Goal: Task Accomplishment & Management: Complete application form

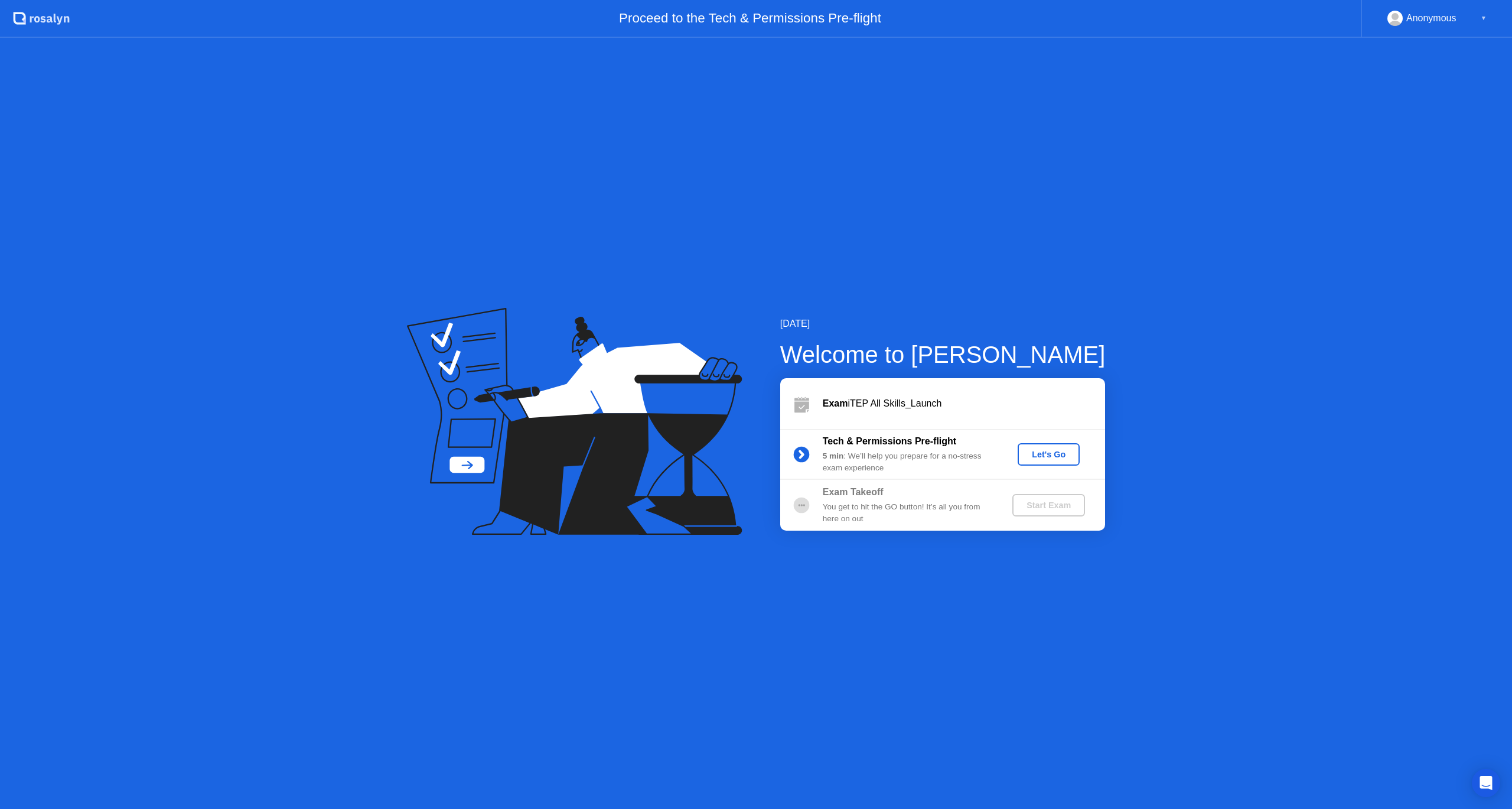
click at [1048, 446] on button "Let's Go" at bounding box center [1048, 454] width 62 height 22
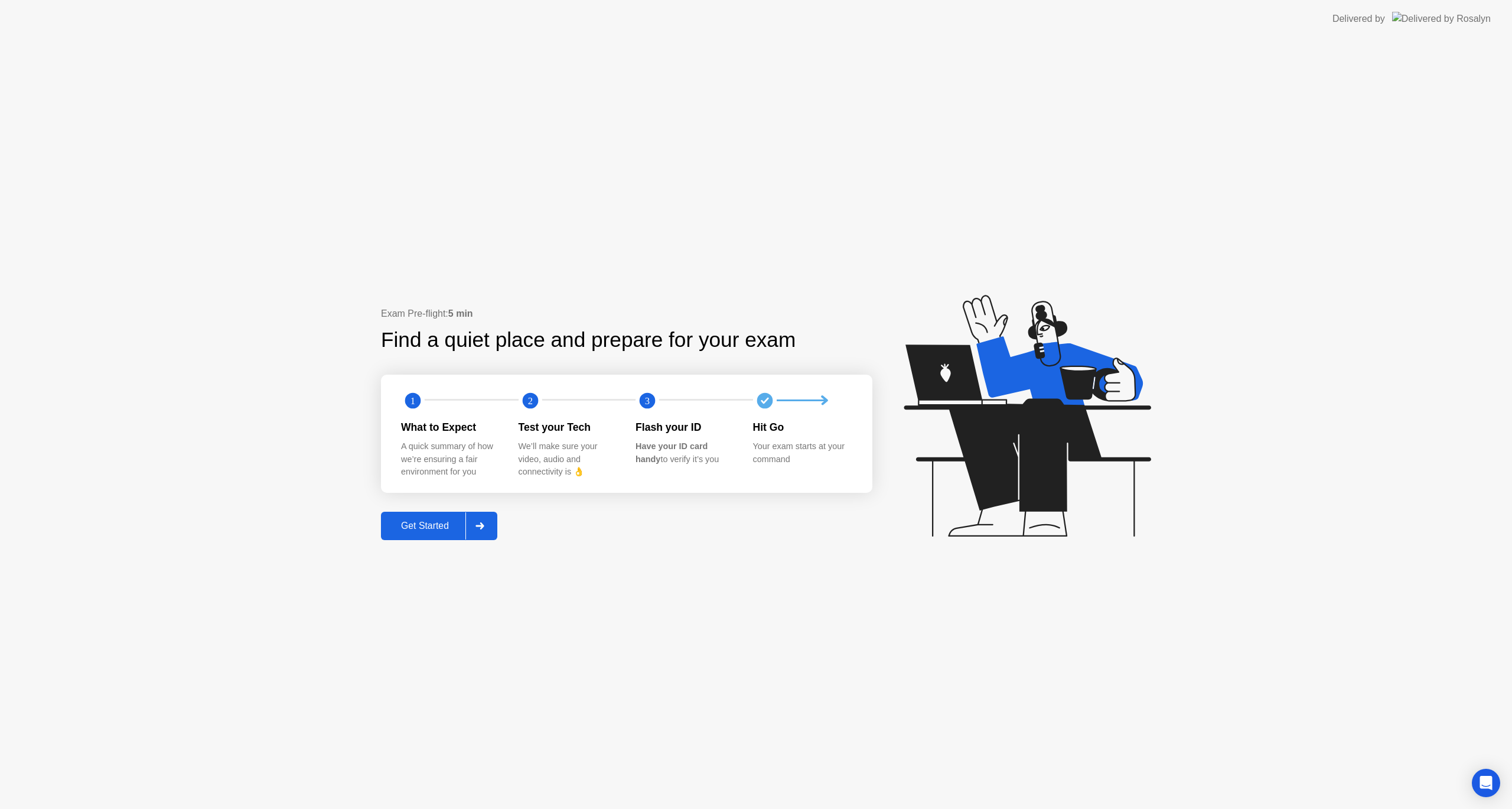
click at [440, 527] on div "Get Started" at bounding box center [424, 526] width 81 height 11
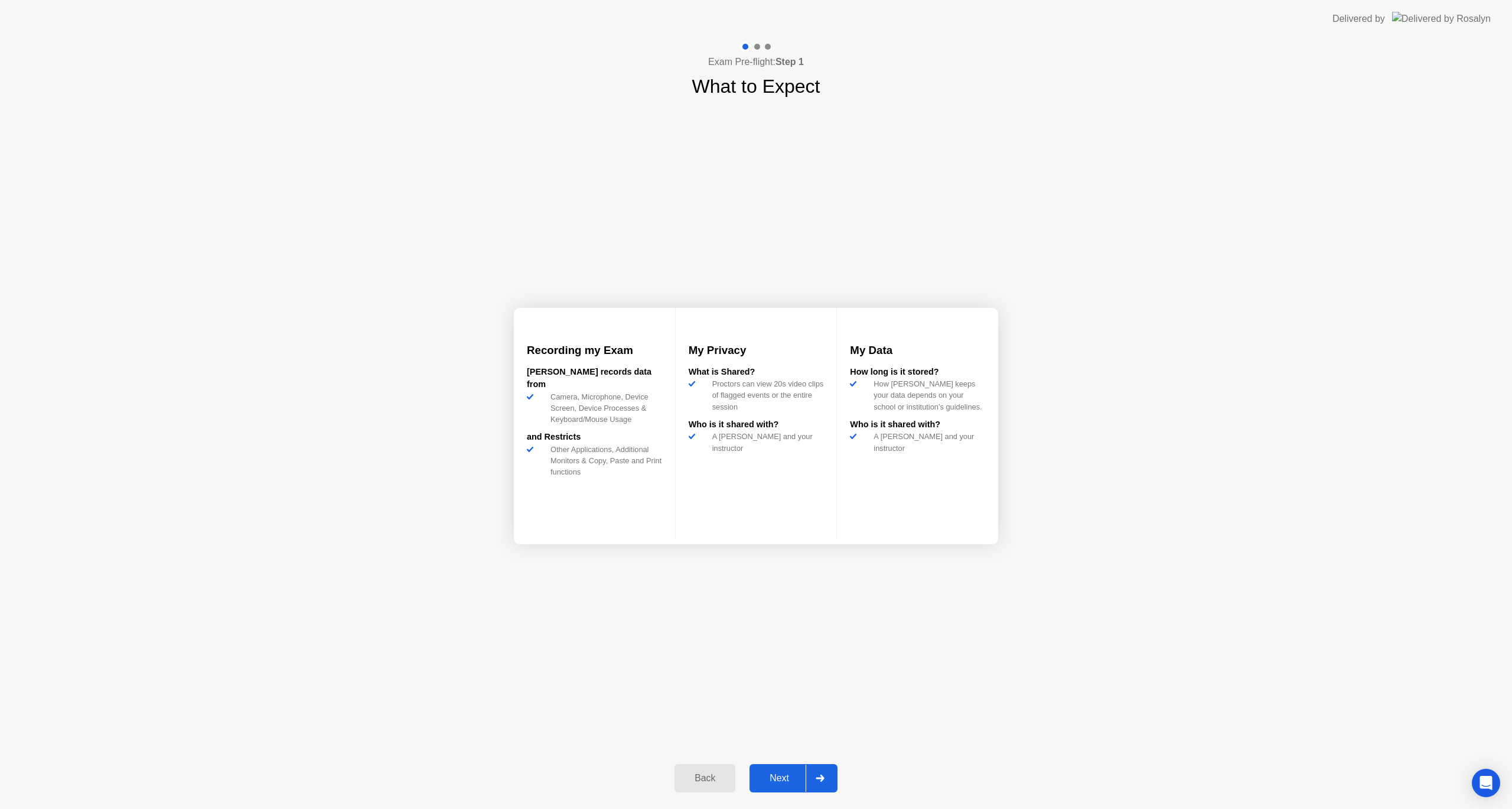
click at [784, 780] on div "Next" at bounding box center [779, 779] width 53 height 11
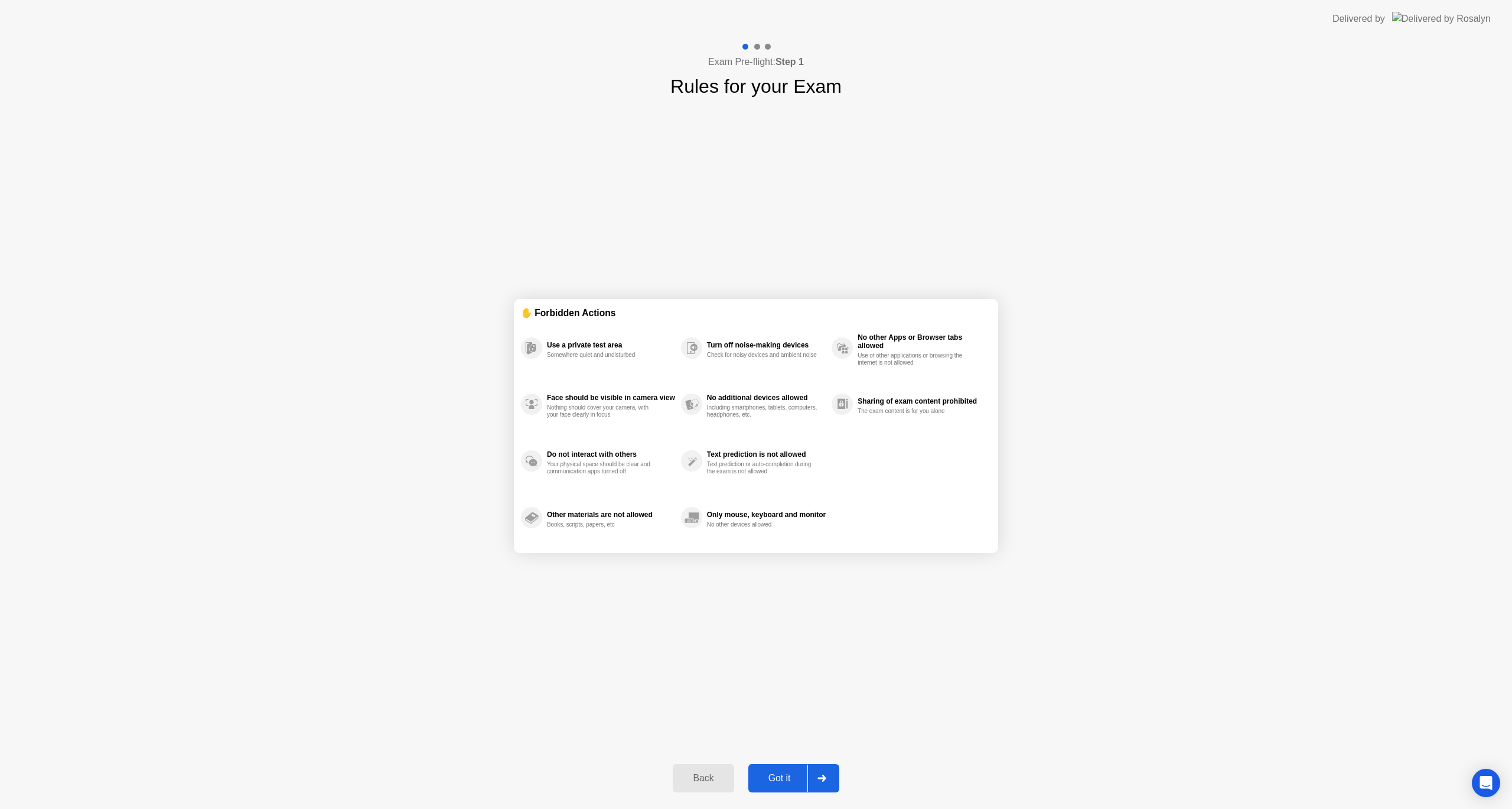
click at [779, 779] on div "Got it" at bounding box center [779, 779] width 55 height 11
select select "**********"
select select "*******"
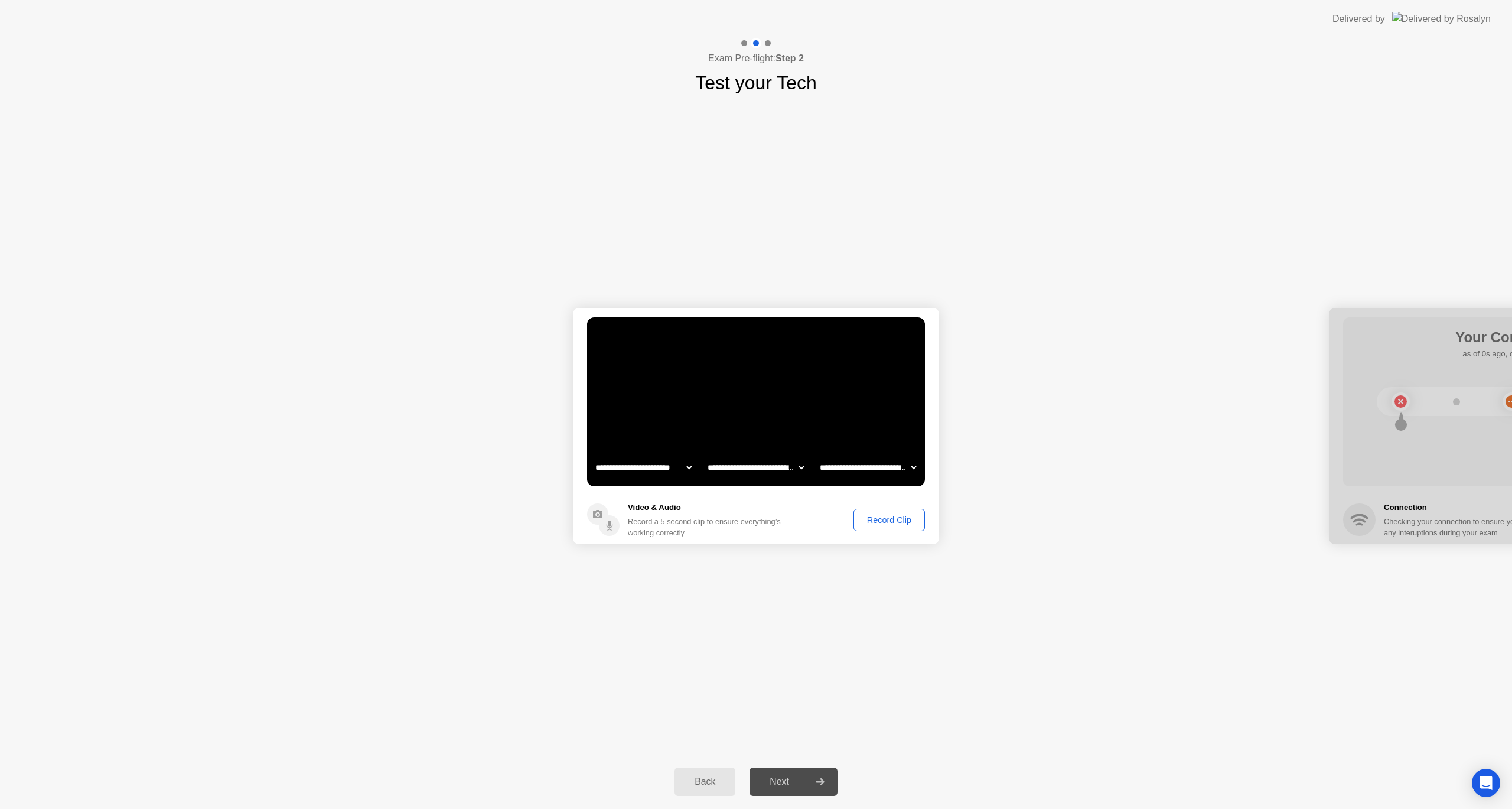
click at [895, 515] on div "Record Clip" at bounding box center [889, 520] width 63 height 10
drag, startPoint x: 1389, startPoint y: 315, endPoint x: 1331, endPoint y: 312, distance: 58.1
click at [1331, 312] on div at bounding box center [1511, 426] width 366 height 236
click at [821, 523] on div "Replay Clip" at bounding box center [824, 520] width 76 height 10
click at [788, 779] on div "Next" at bounding box center [779, 782] width 53 height 11
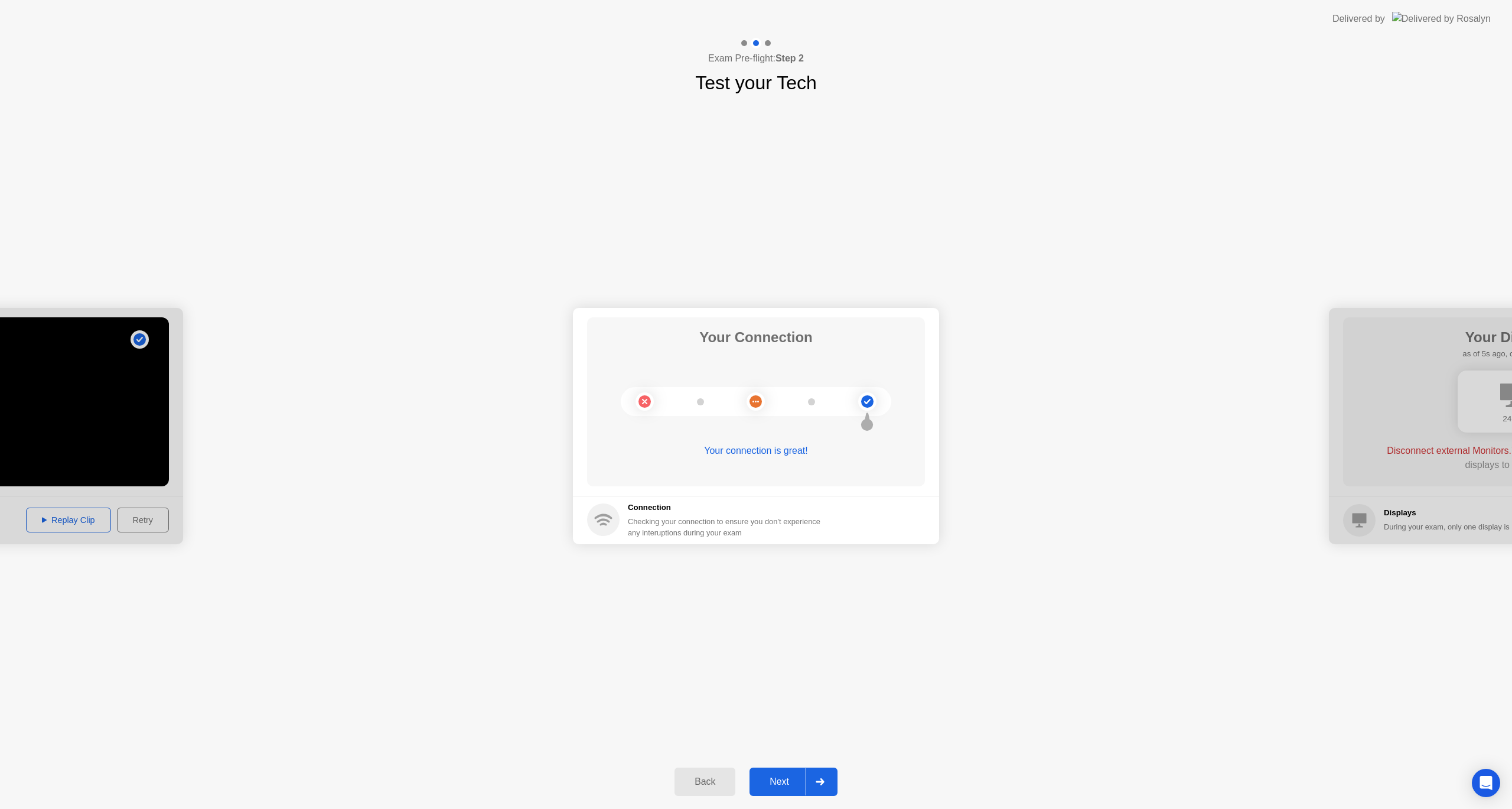
click at [765, 783] on div "Next" at bounding box center [779, 782] width 53 height 11
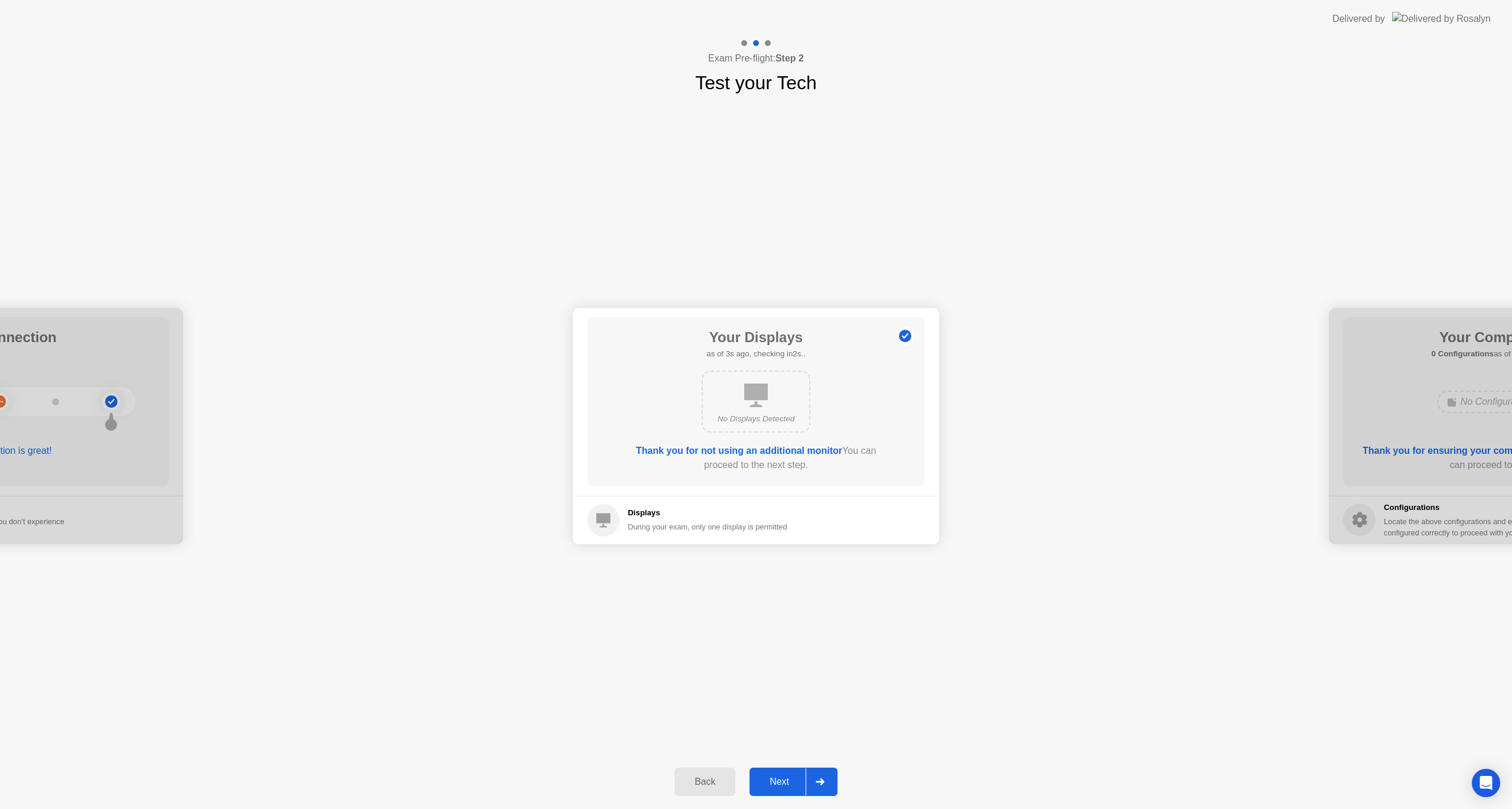
click at [701, 783] on div "Back" at bounding box center [705, 782] width 54 height 11
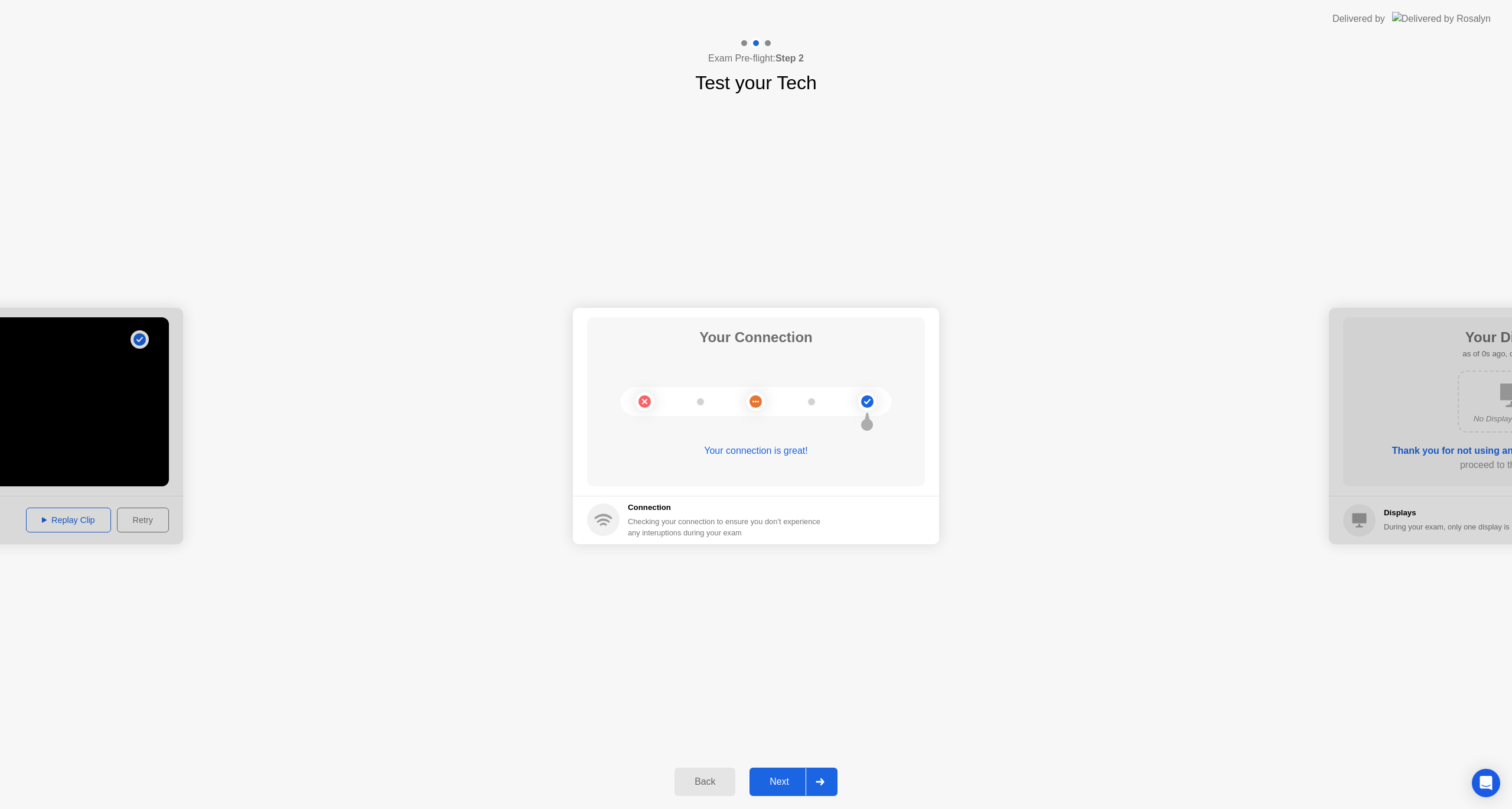
click at [703, 782] on div "Back" at bounding box center [705, 782] width 54 height 11
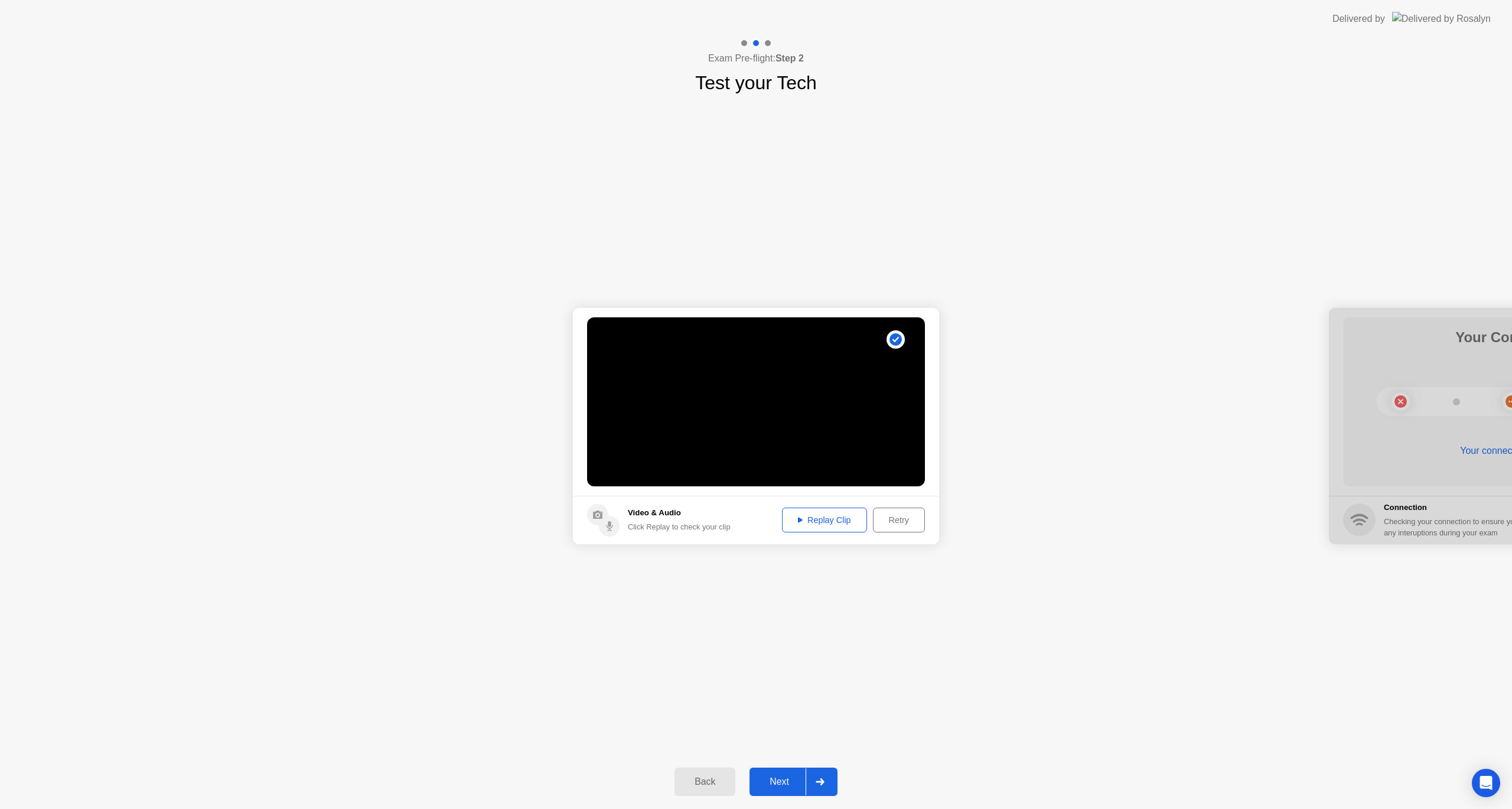
click at [895, 525] on div "Retry" at bounding box center [899, 520] width 44 height 10
click at [791, 780] on div "Next" at bounding box center [779, 782] width 53 height 11
click at [831, 782] on div at bounding box center [819, 782] width 29 height 27
drag, startPoint x: 830, startPoint y: 780, endPoint x: 853, endPoint y: 681, distance: 101.6
click at [830, 779] on div at bounding box center [819, 782] width 29 height 27
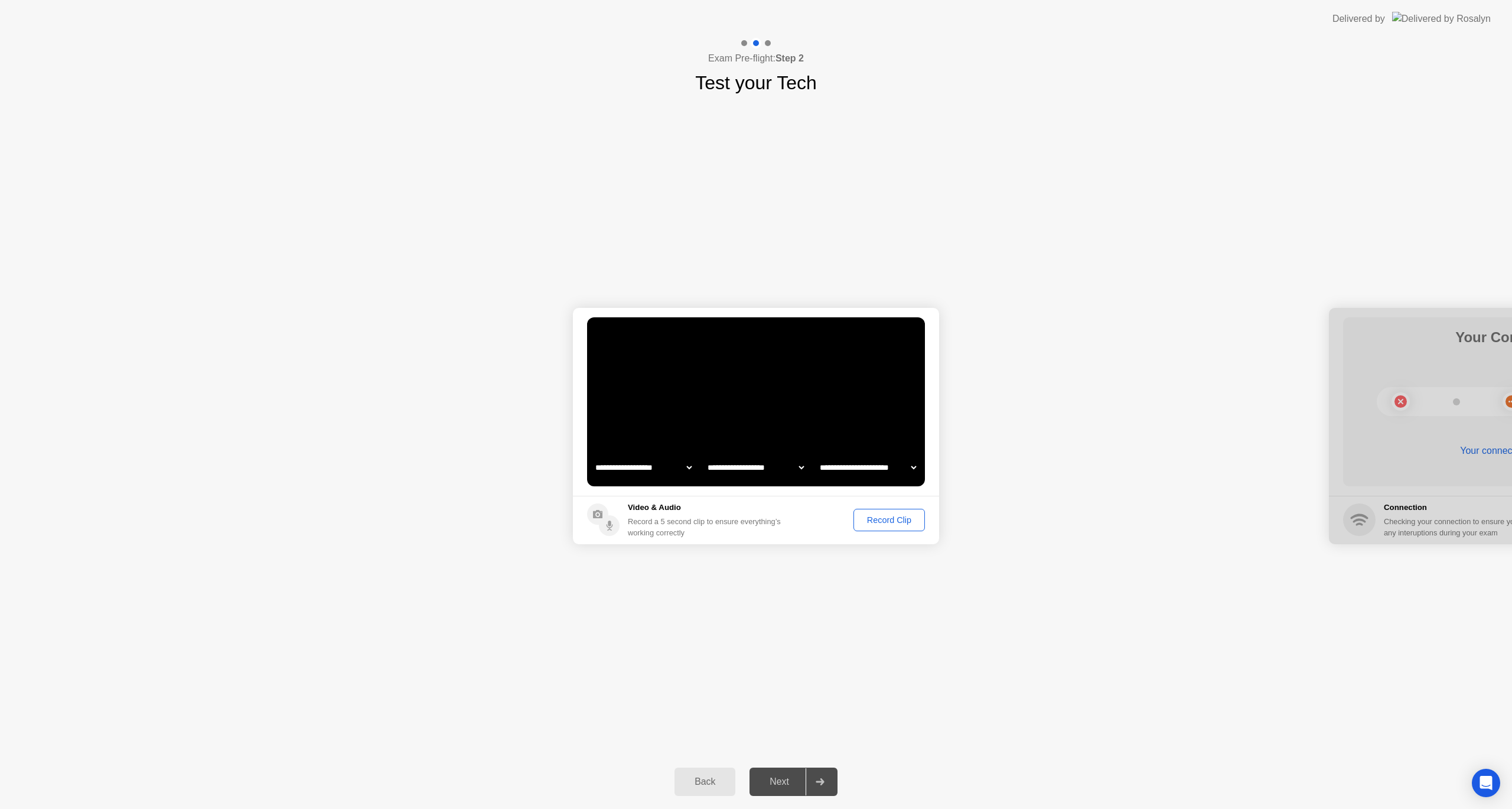
click at [949, 653] on div "**********" at bounding box center [756, 426] width 1512 height 658
click at [892, 520] on div "Record Clip" at bounding box center [889, 520] width 63 height 10
click at [833, 525] on button "Replay Clip" at bounding box center [824, 520] width 85 height 25
click at [765, 783] on div "Next" at bounding box center [779, 782] width 53 height 11
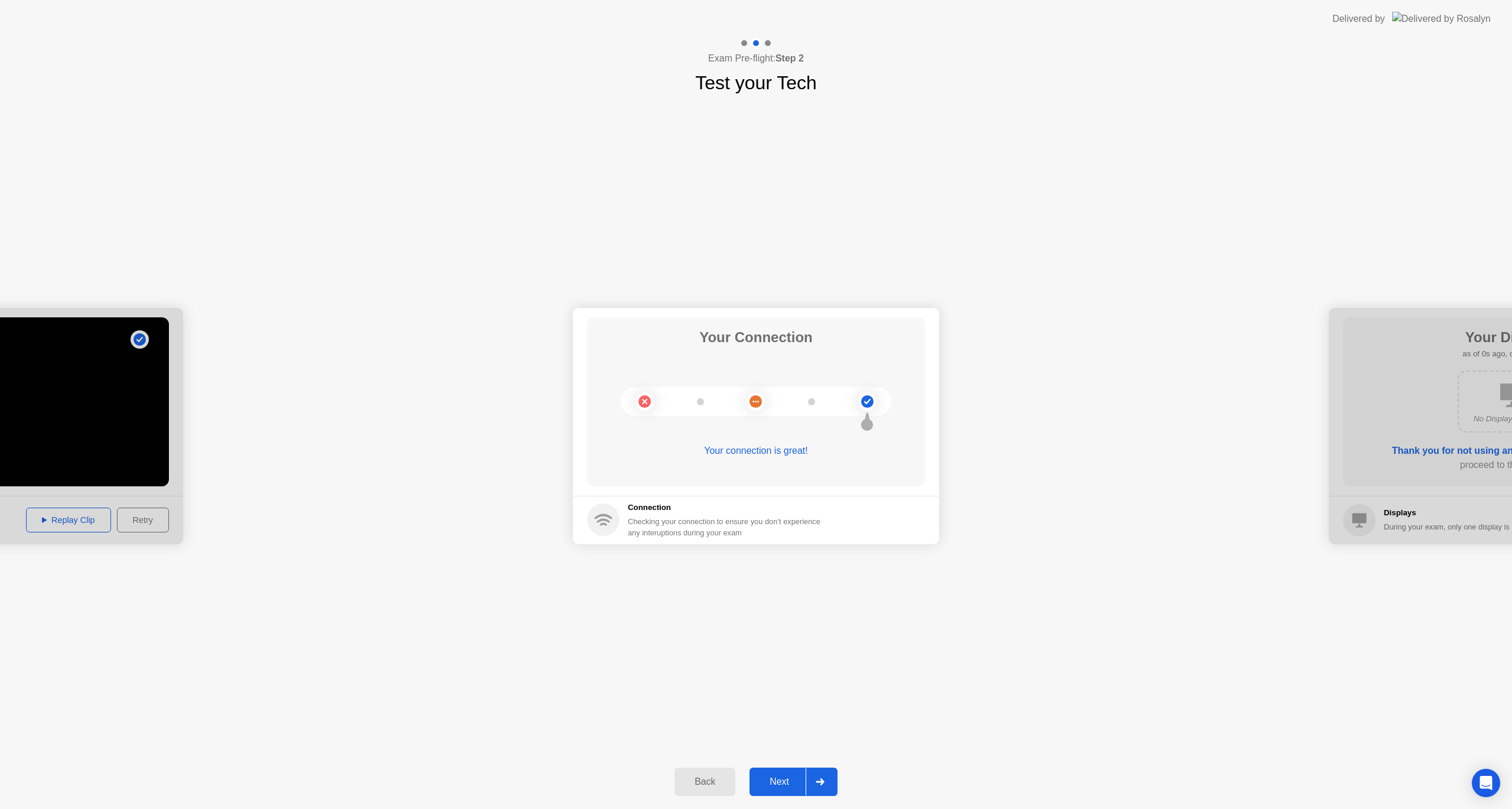
click at [780, 783] on div "Next" at bounding box center [779, 782] width 53 height 11
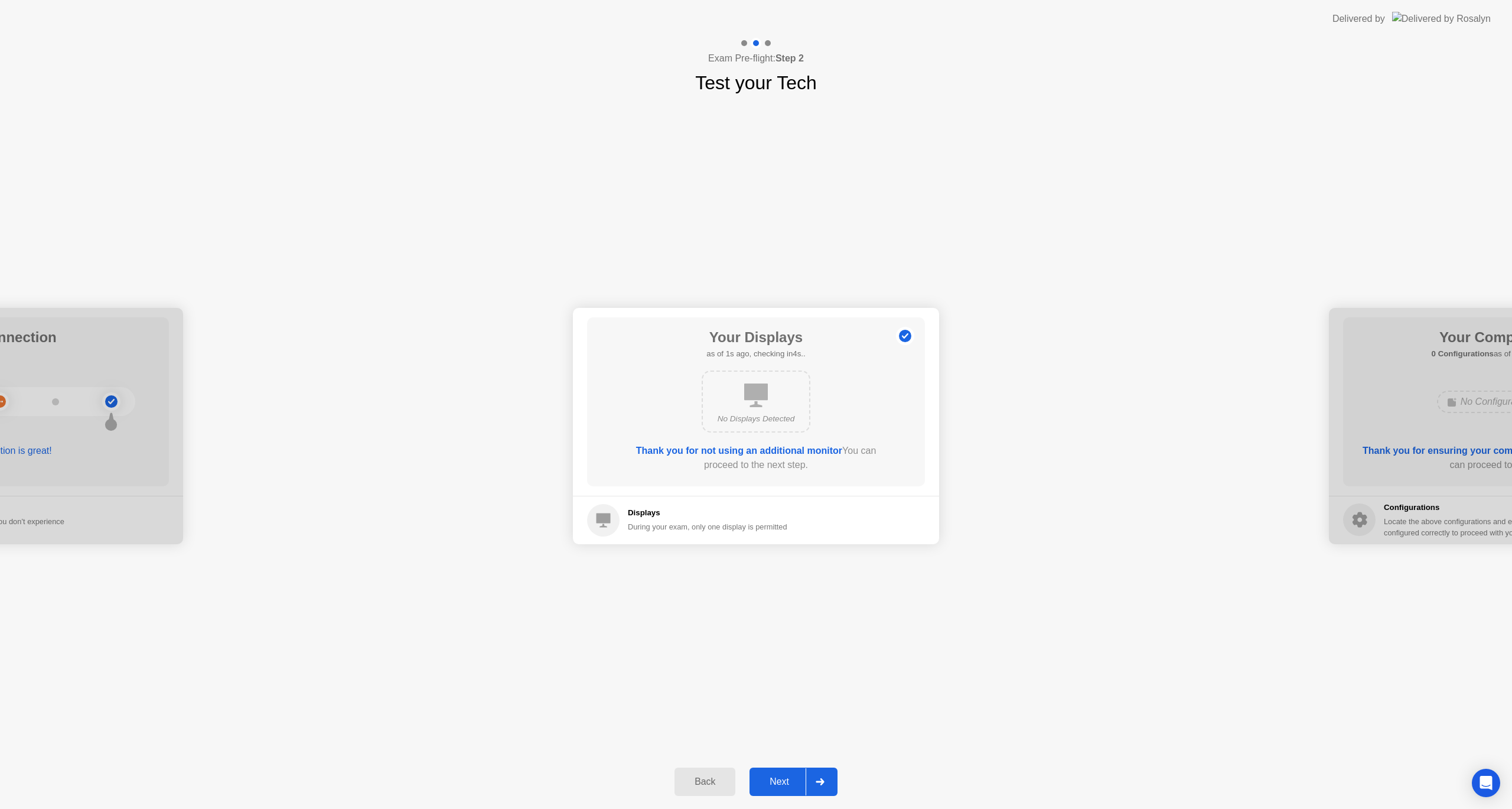
click at [747, 401] on icon at bounding box center [756, 395] width 24 height 24
click at [794, 779] on div "Next" at bounding box center [779, 782] width 53 height 11
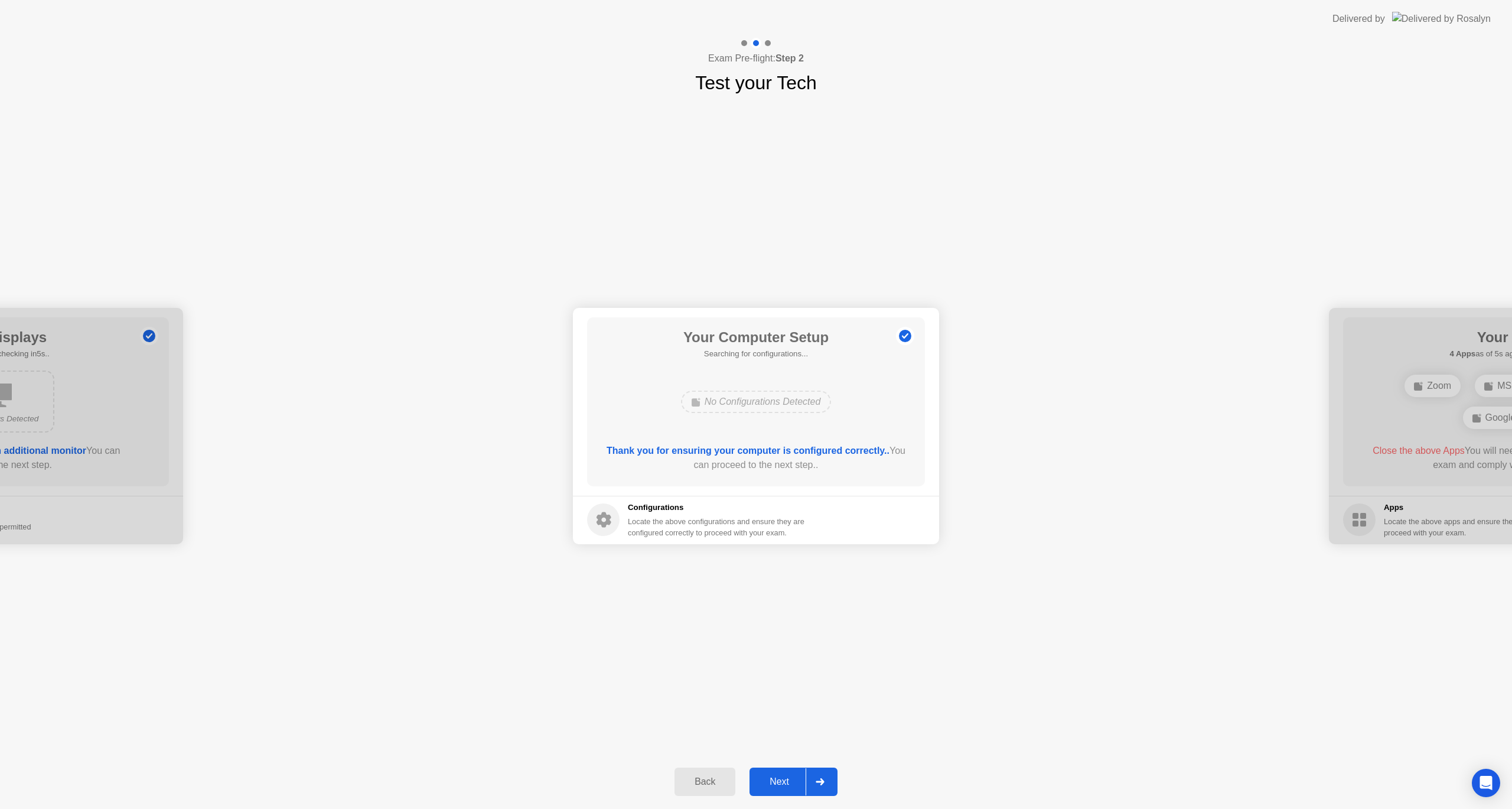
click at [796, 782] on div "Next" at bounding box center [779, 782] width 53 height 11
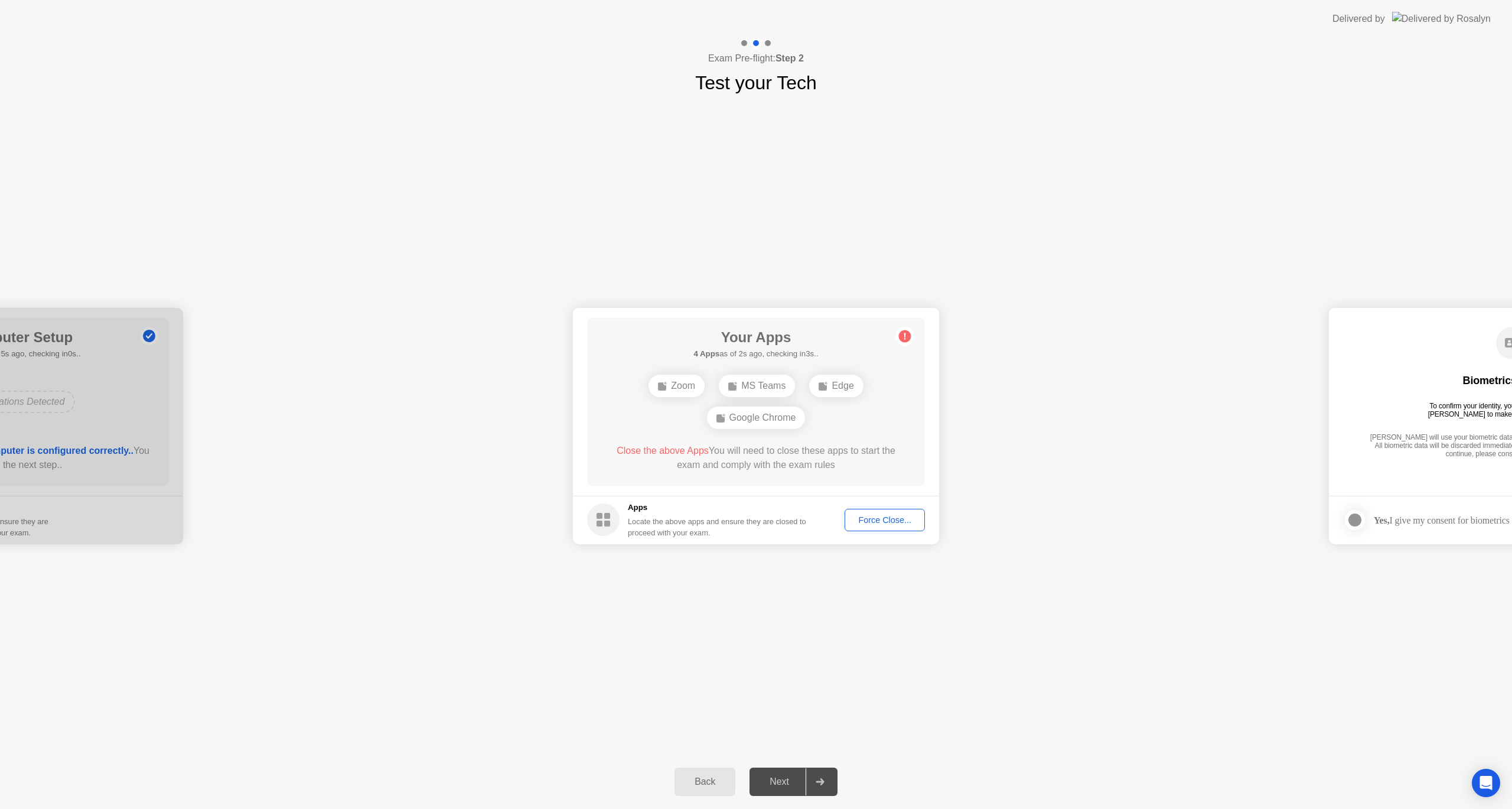
drag, startPoint x: 770, startPoint y: 597, endPoint x: 775, endPoint y: 591, distance: 7.8
click at [771, 597] on div "**********" at bounding box center [756, 426] width 1512 height 658
click at [884, 517] on div "Force Close..." at bounding box center [884, 520] width 72 height 10
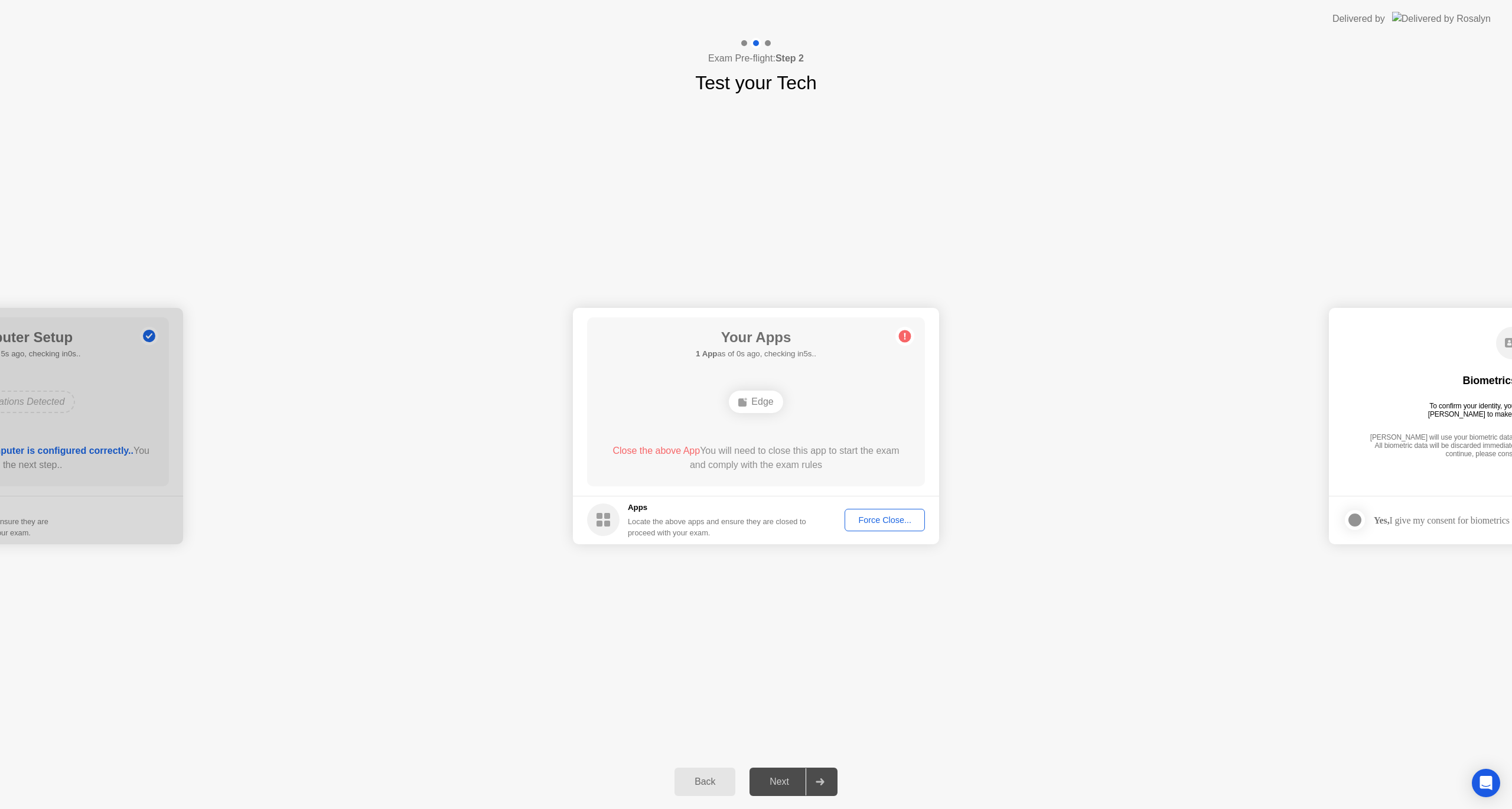
click at [889, 521] on div "Force Close..." at bounding box center [884, 520] width 72 height 10
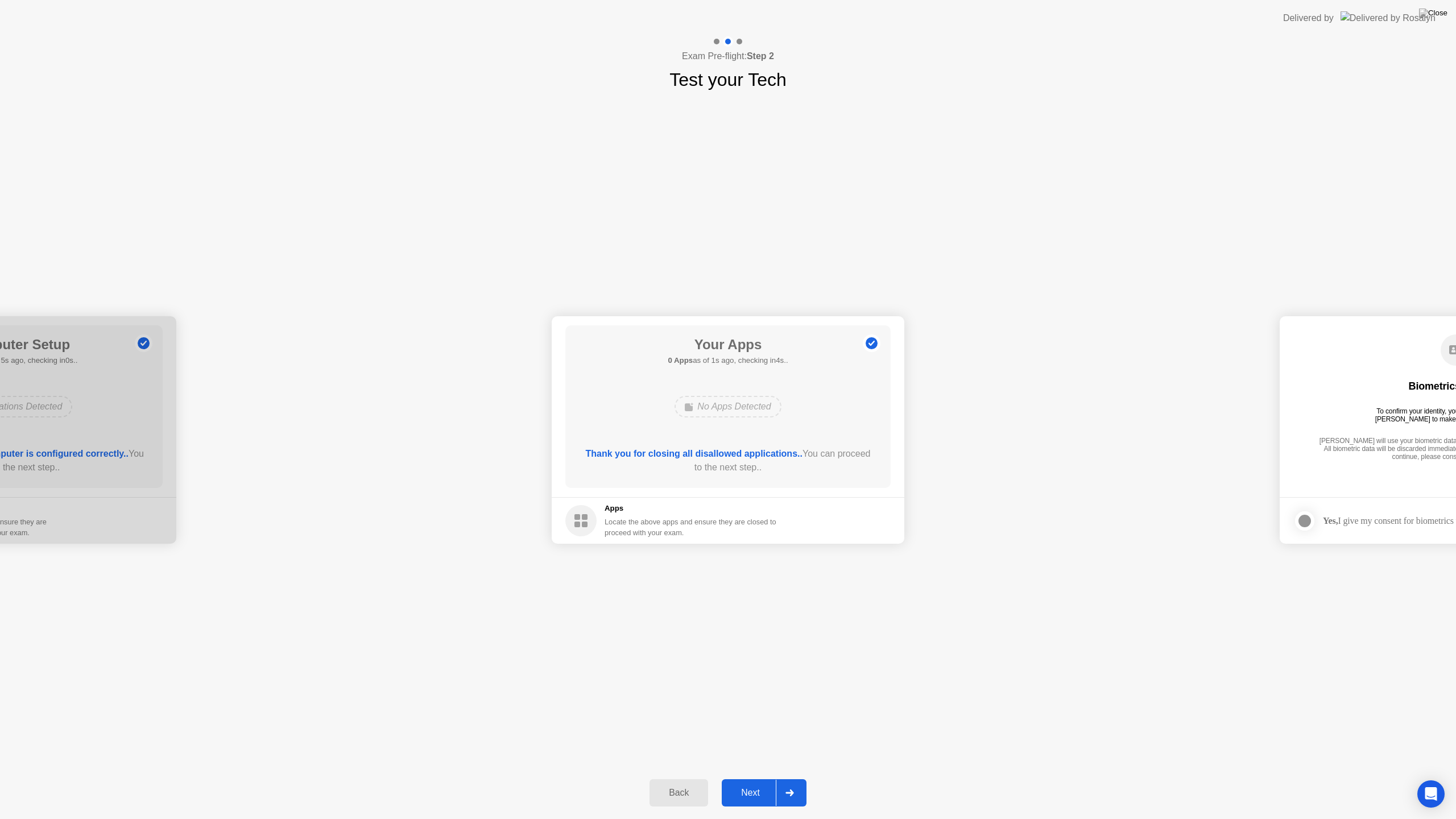
click at [760, 778] on div "Next" at bounding box center [751, 793] width 51 height 11
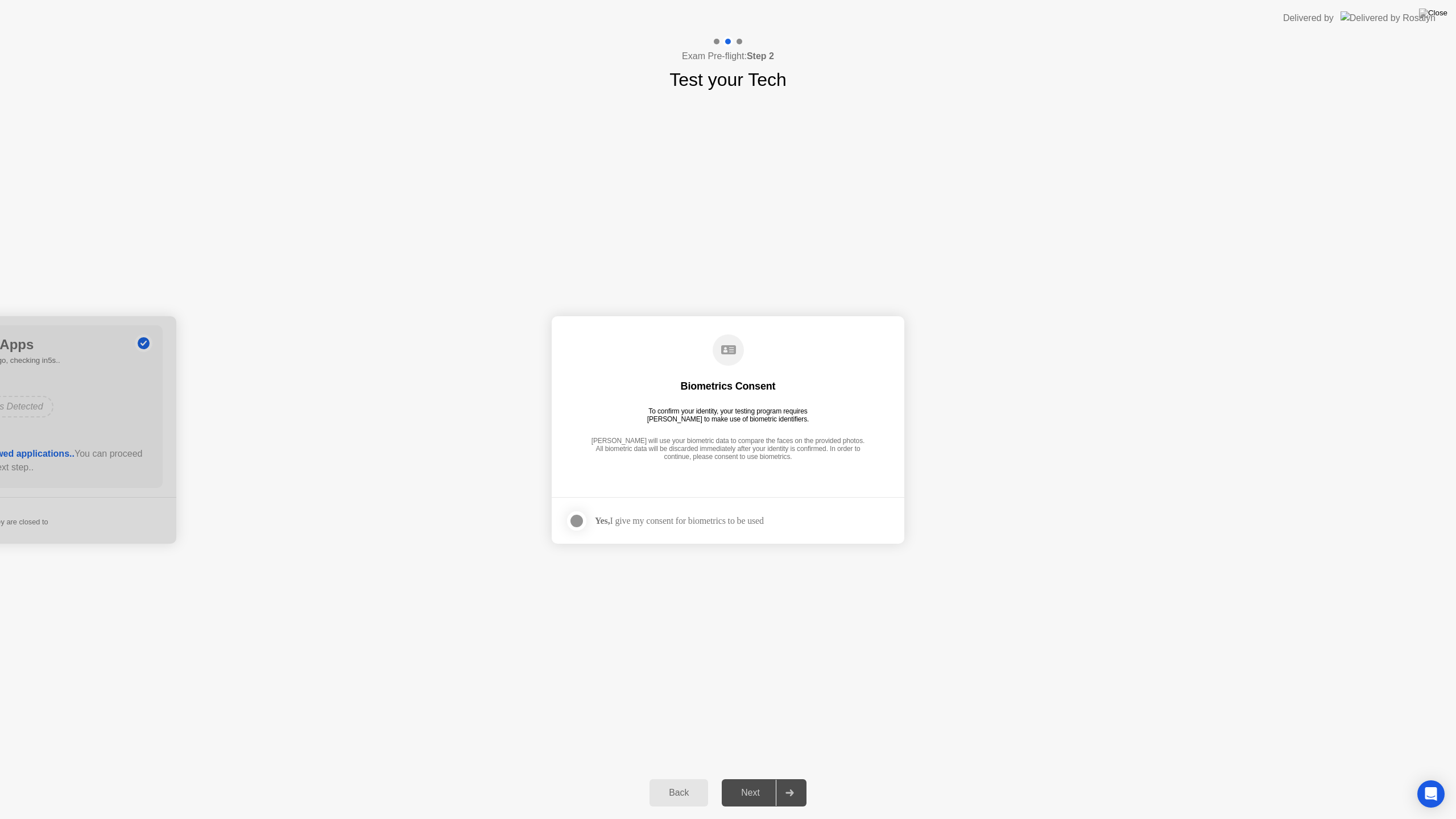
click at [575, 525] on div at bounding box center [576, 521] width 13 height 13
click at [752, 778] on button "Next" at bounding box center [764, 793] width 85 height 27
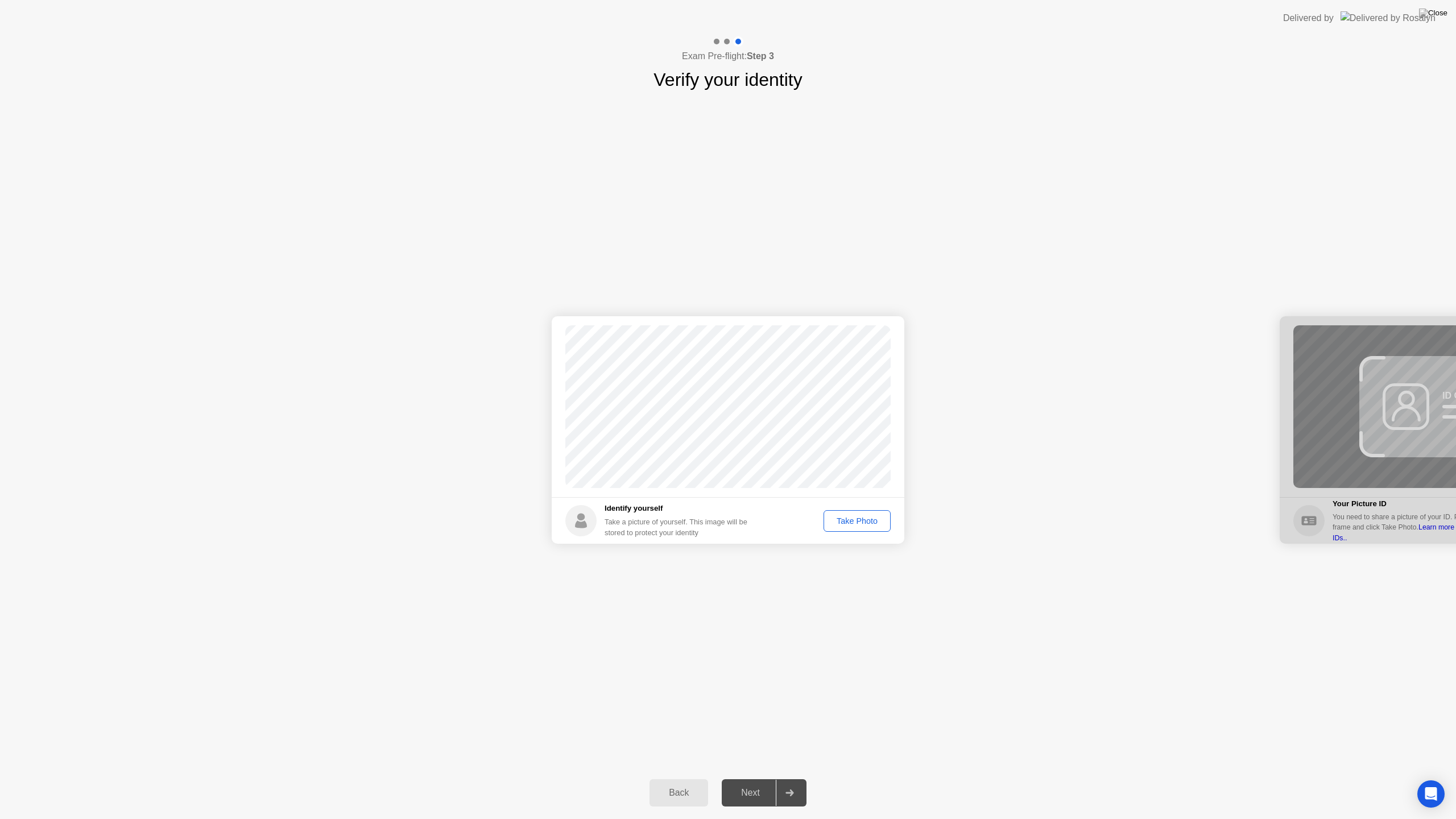
click at [836, 520] on div "Take Photo" at bounding box center [857, 521] width 59 height 9
click at [759, 778] on div "Next" at bounding box center [751, 793] width 51 height 11
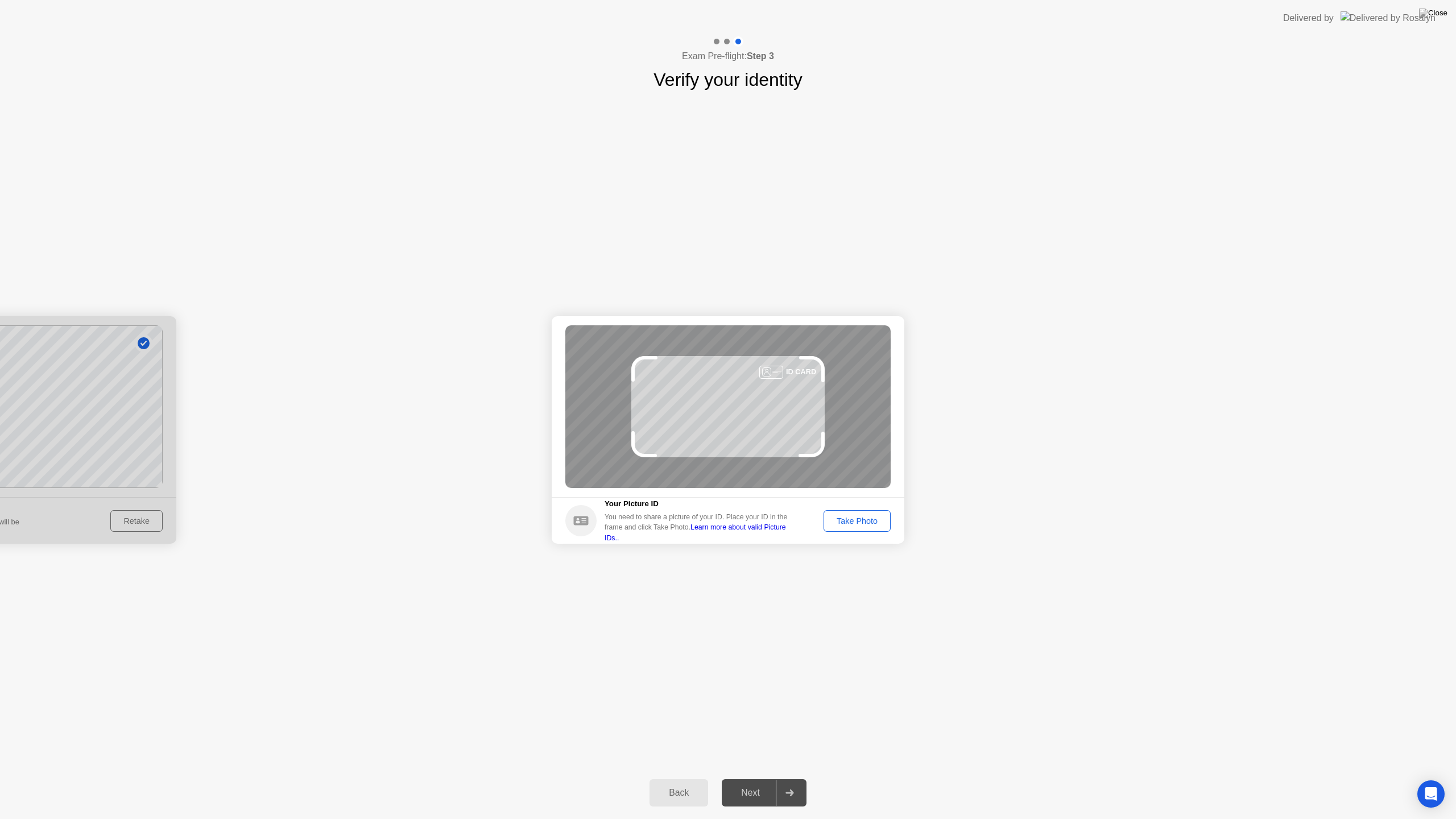
click at [866, 527] on button "Take Photo" at bounding box center [857, 521] width 67 height 22
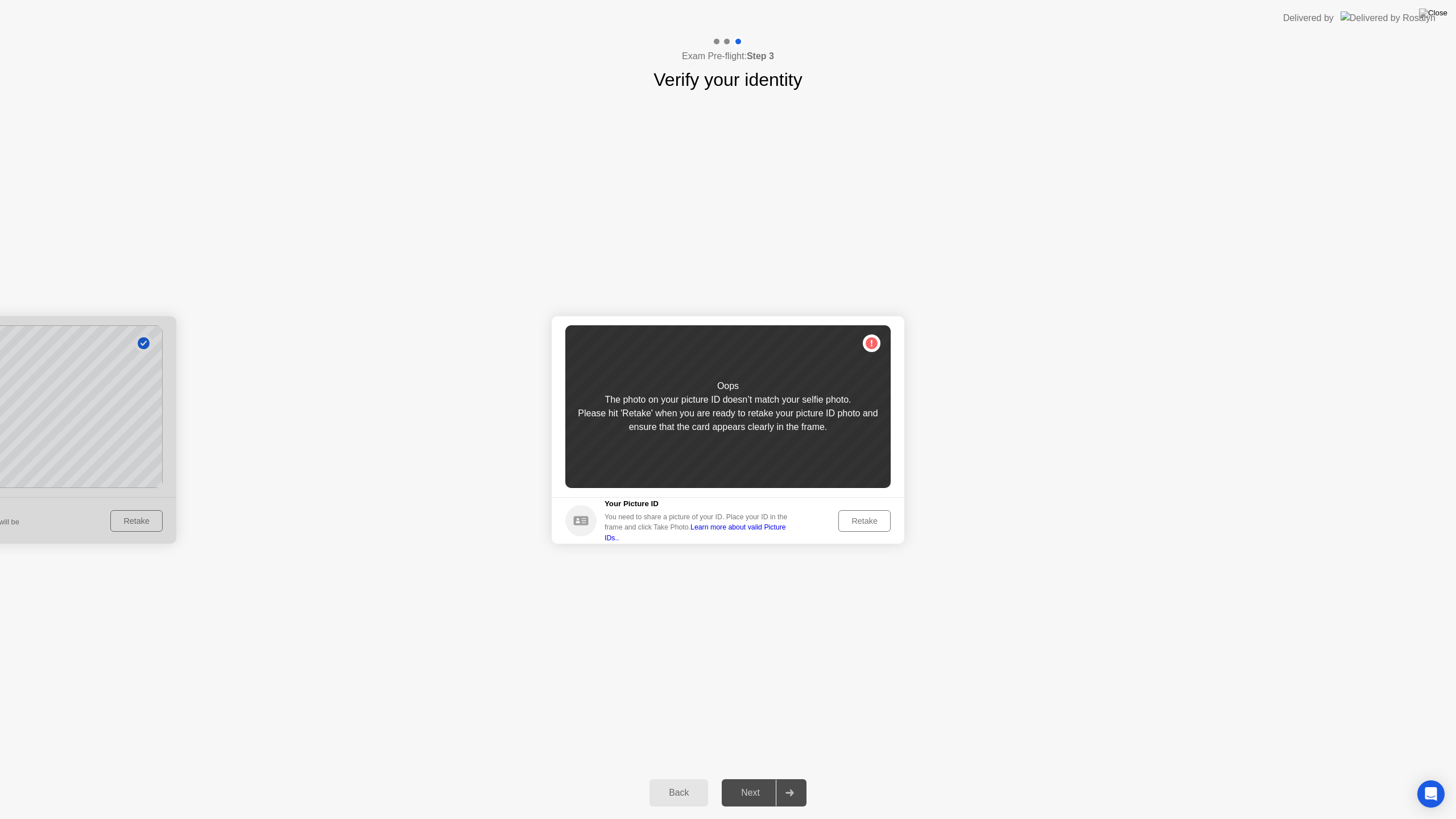
click at [862, 516] on div "Retake" at bounding box center [864, 521] width 44 height 9
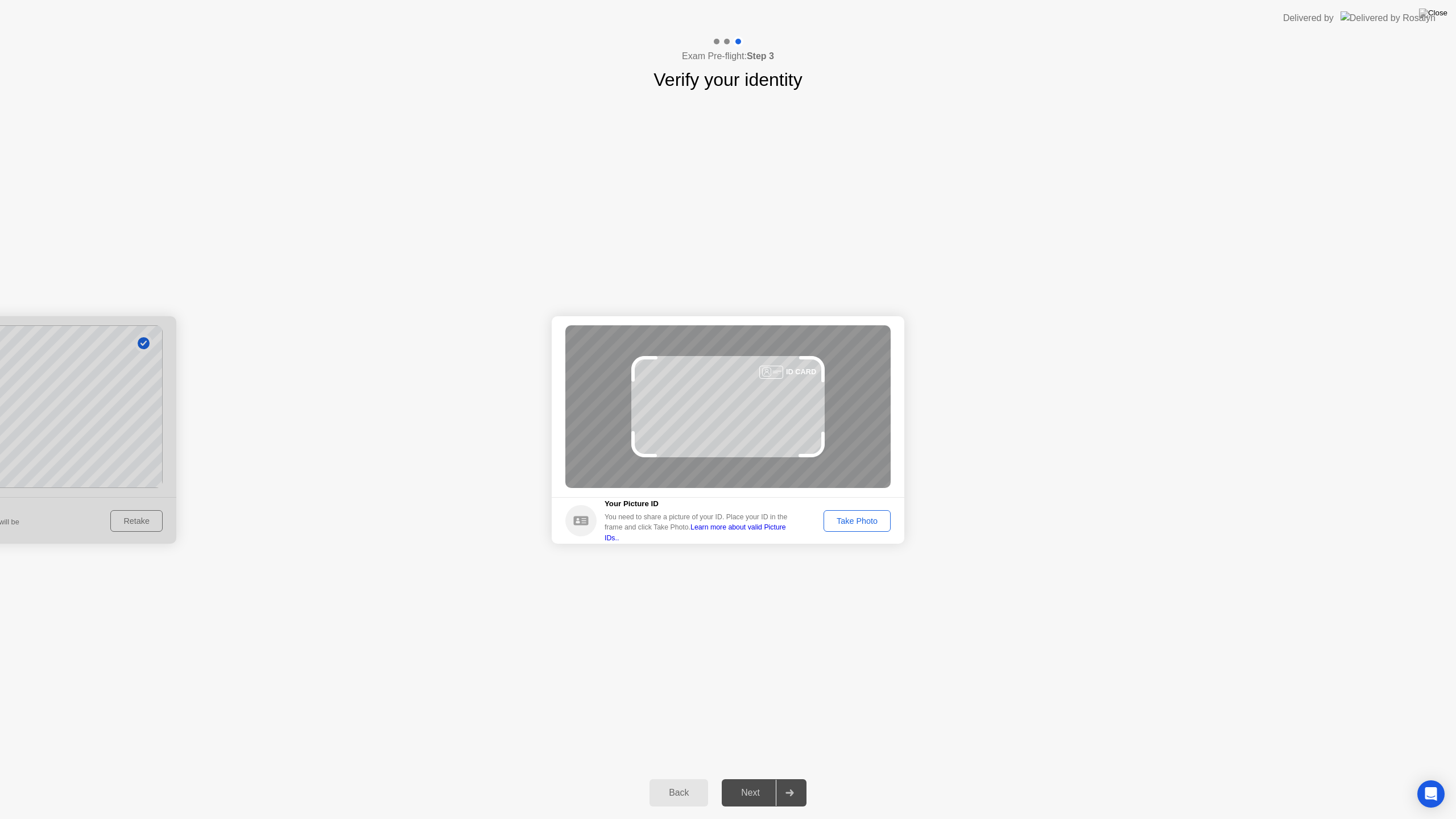
click at [849, 520] on div "Take Photo" at bounding box center [857, 521] width 59 height 9
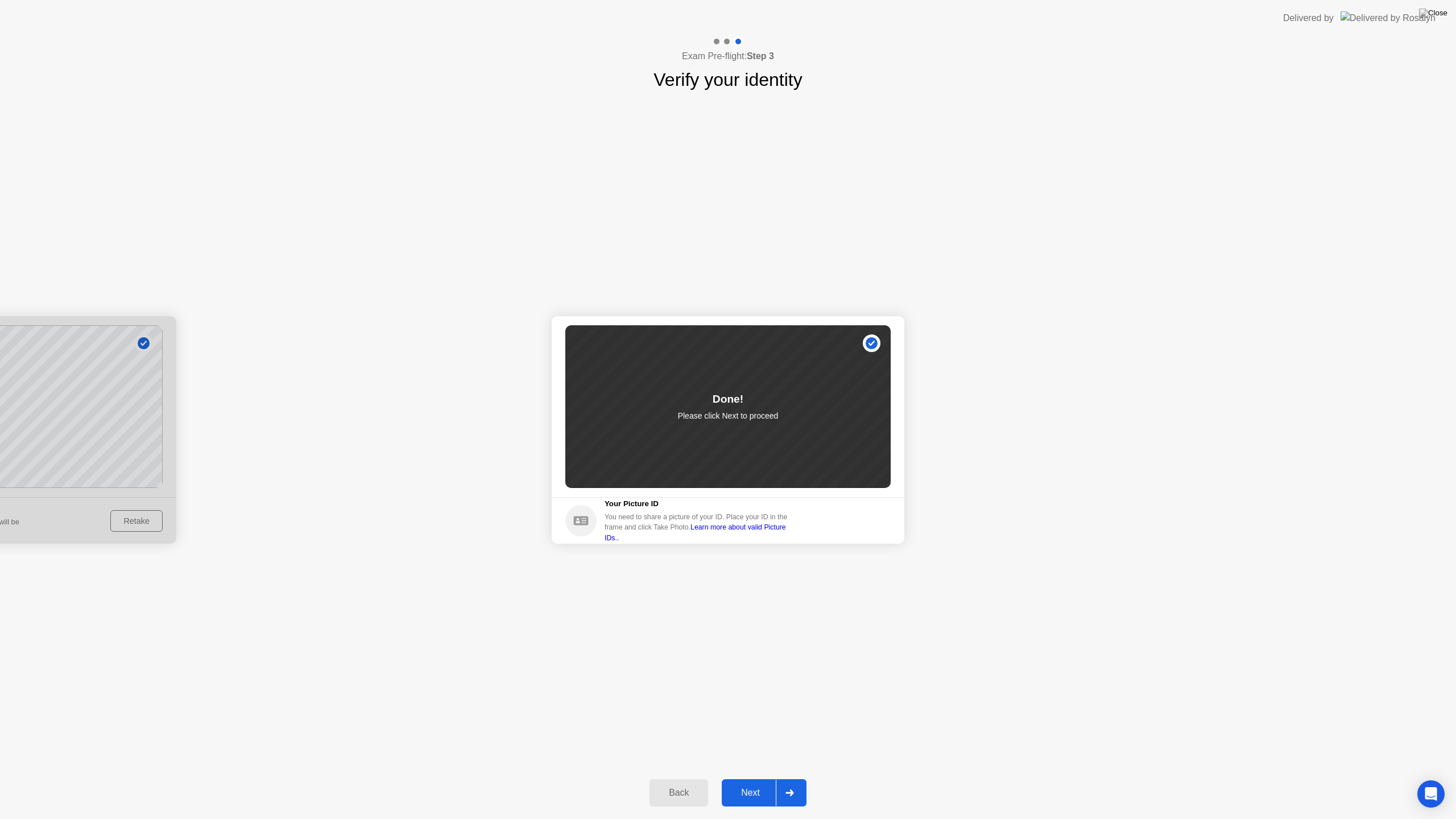
click at [766, 778] on div "Next" at bounding box center [751, 793] width 51 height 11
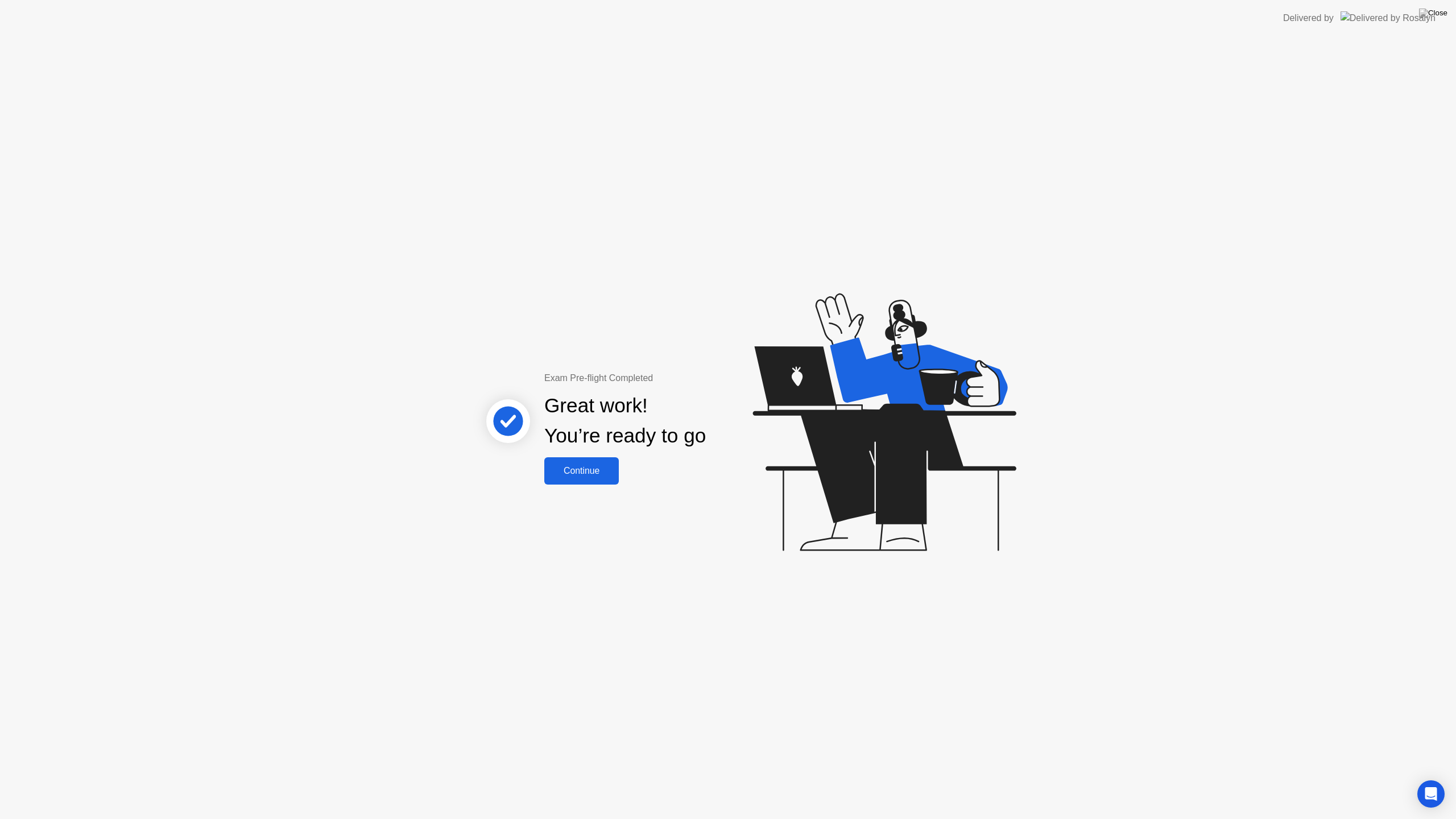
click at [595, 468] on div "Continue" at bounding box center [582, 471] width 68 height 11
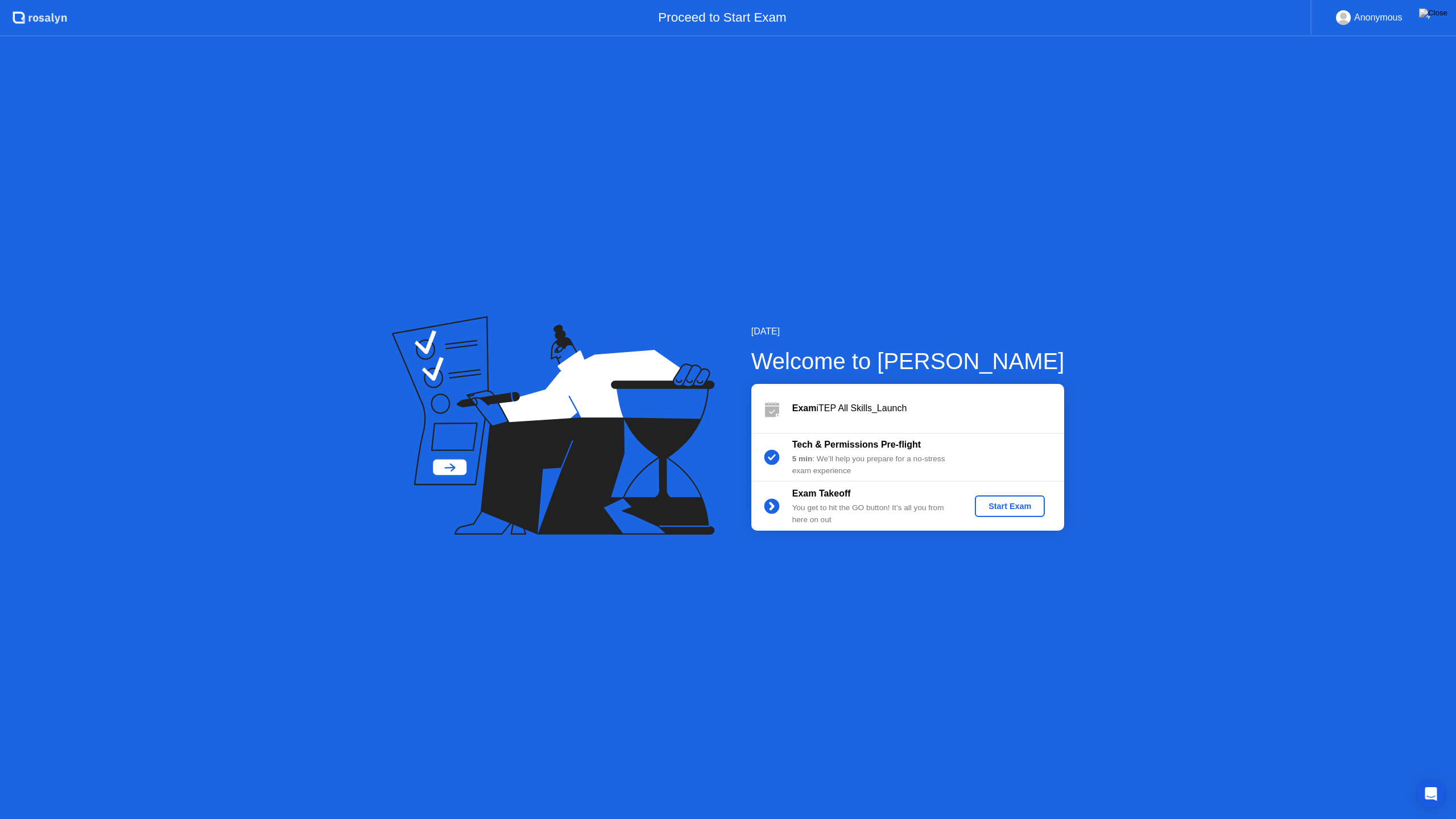
click at [1019, 507] on div "Start Exam" at bounding box center [1009, 506] width 61 height 9
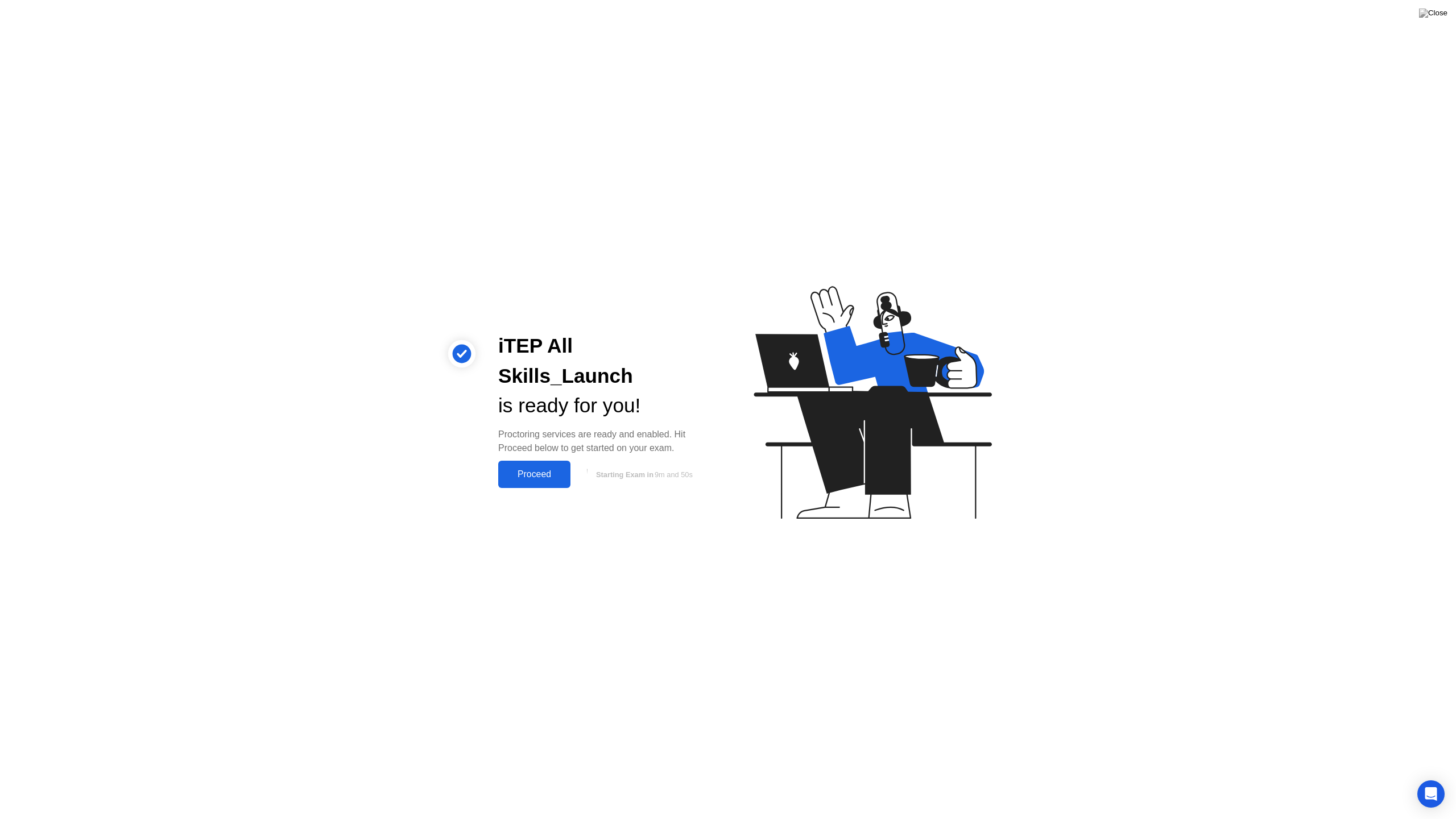
click at [548, 469] on div "Proceed" at bounding box center [534, 475] width 65 height 11
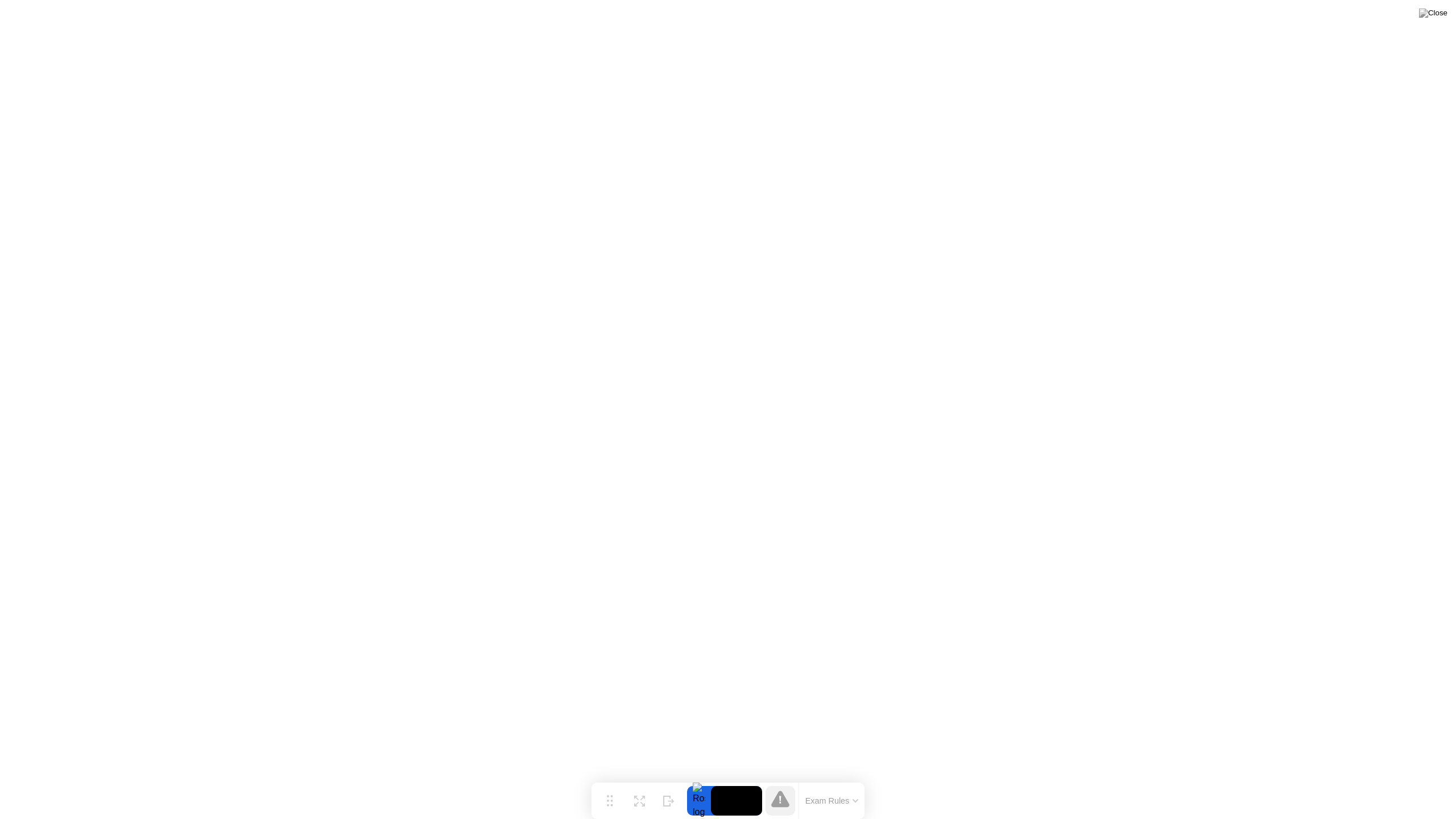
click at [854, 778] on icon at bounding box center [855, 801] width 6 height 4
